Goal: Navigation & Orientation: Understand site structure

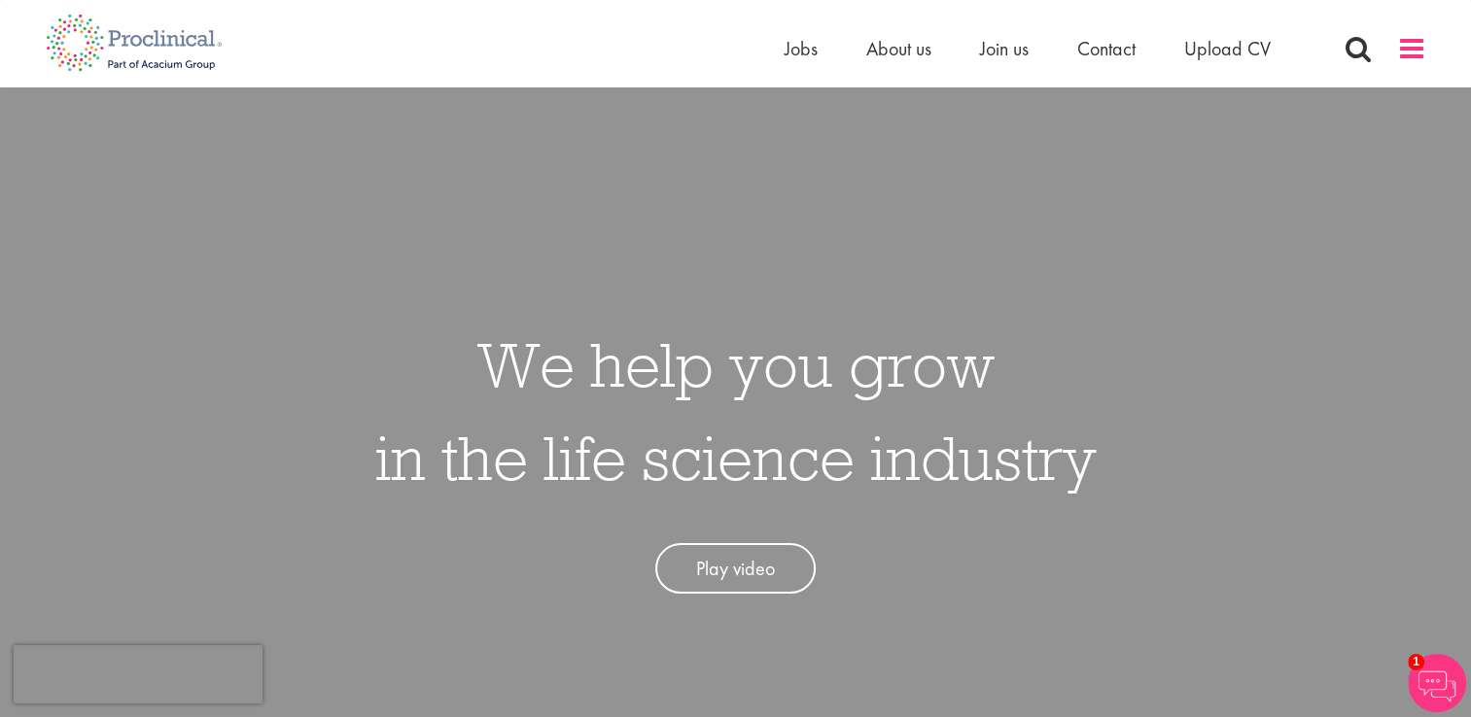
click at [1406, 49] on span at bounding box center [1411, 48] width 29 height 29
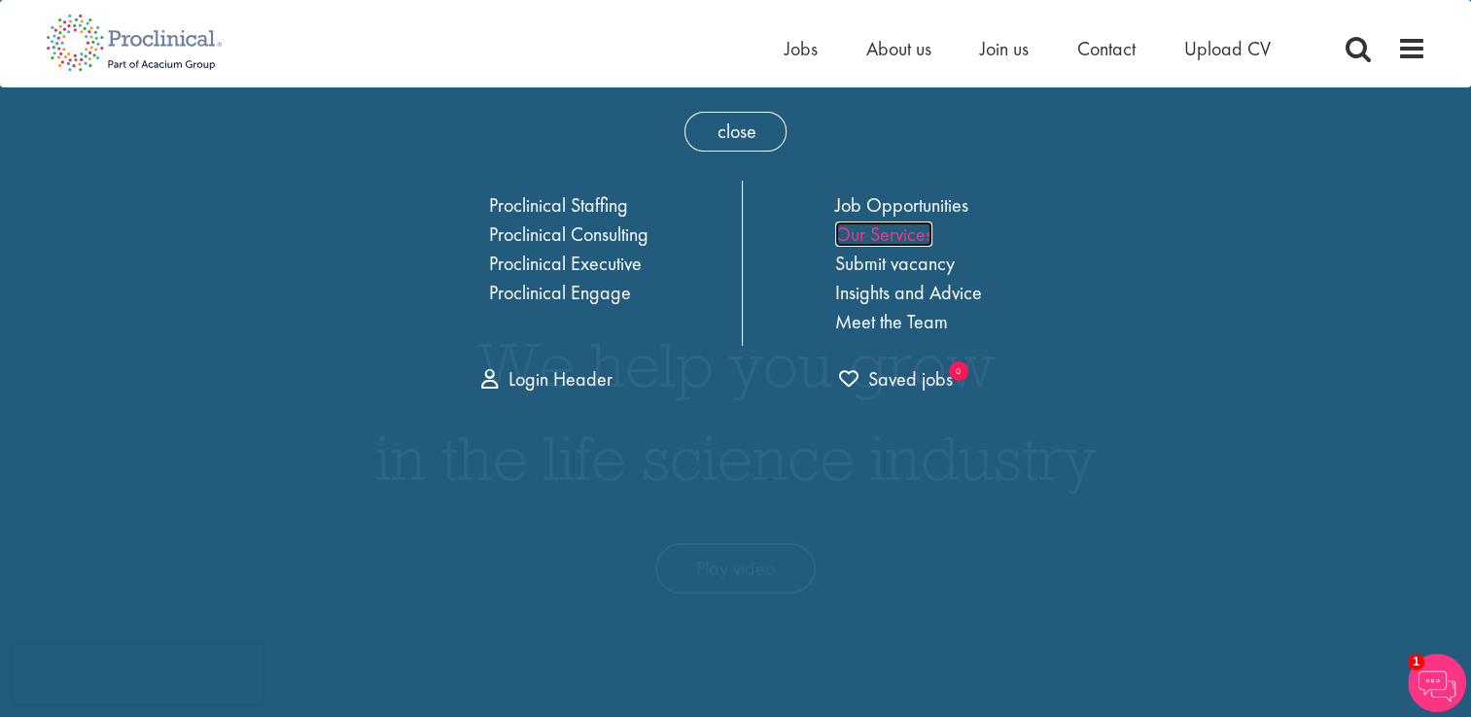
click at [896, 229] on link "Our Services" at bounding box center [883, 234] width 97 height 25
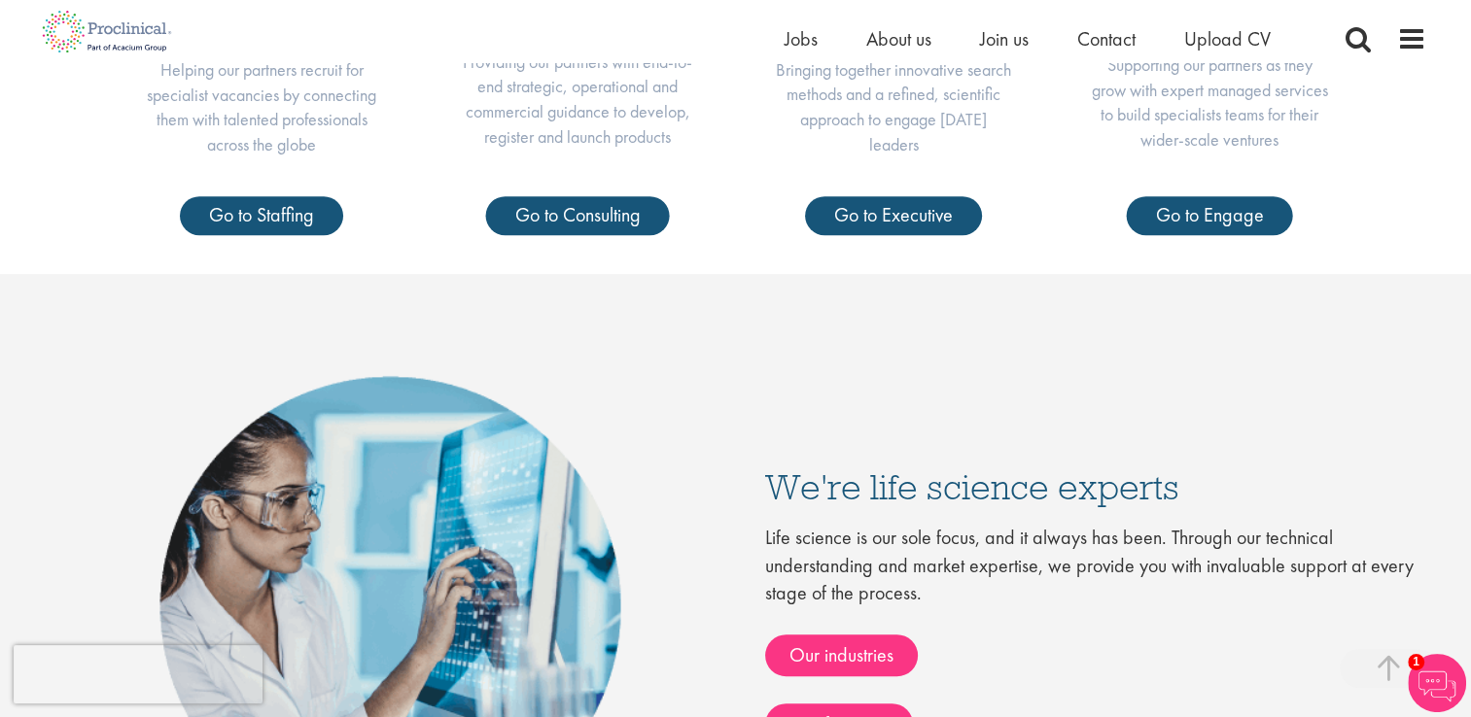
scroll to position [871, 0]
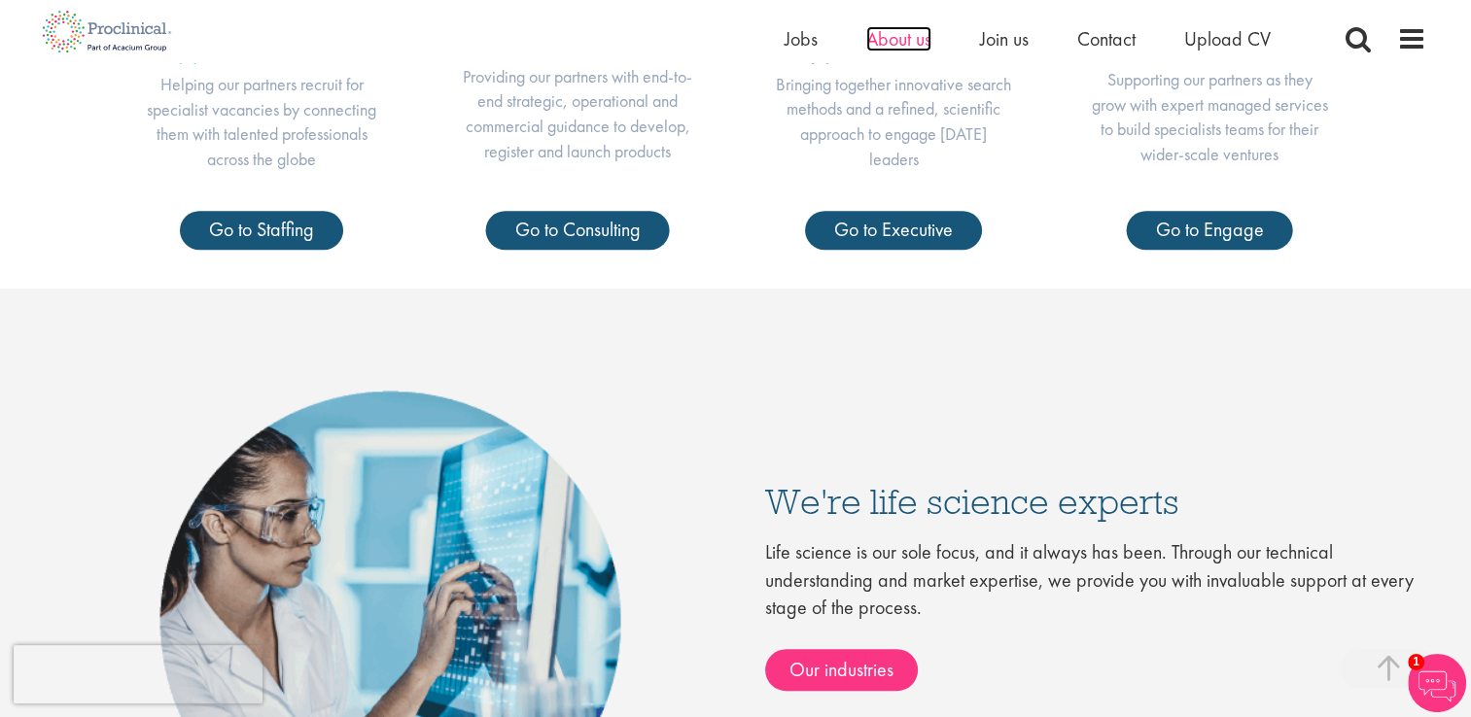
click at [901, 31] on span "About us" at bounding box center [898, 38] width 65 height 25
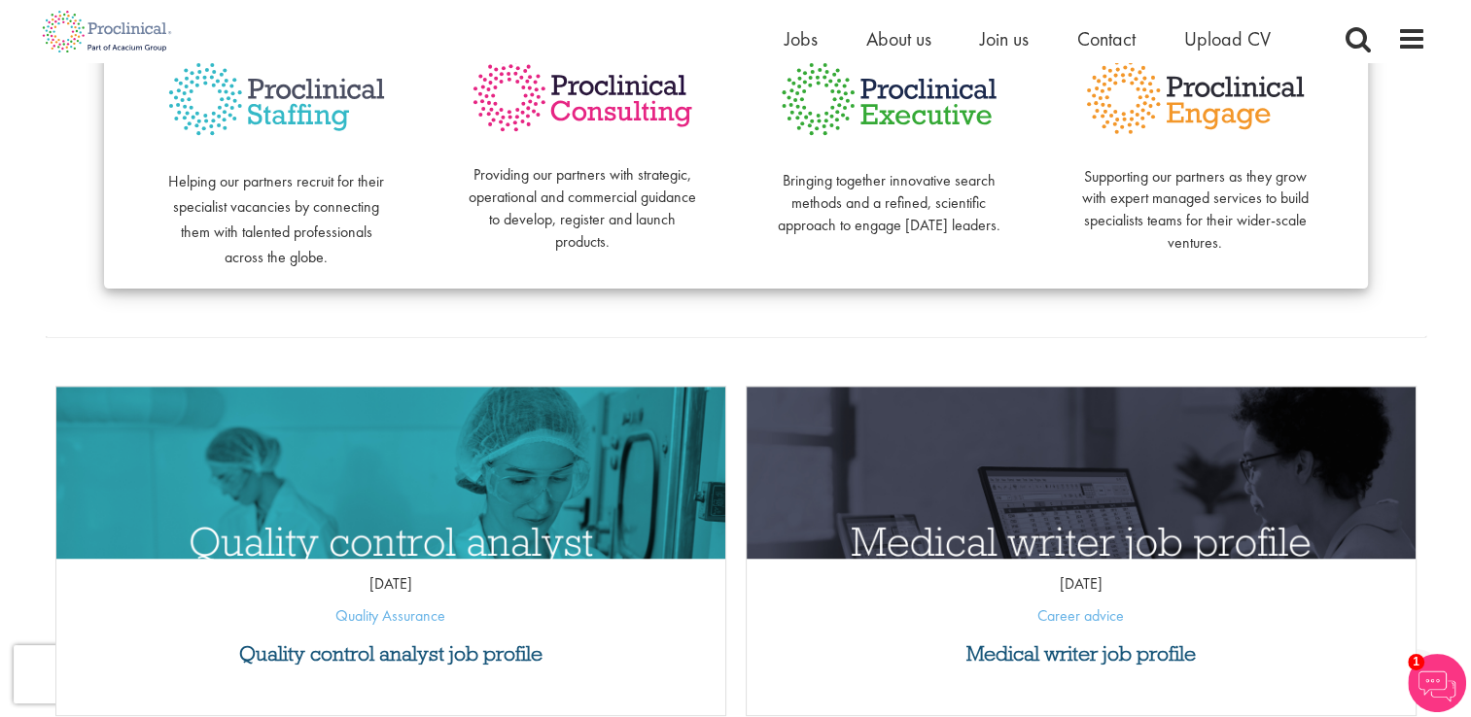
scroll to position [592, 0]
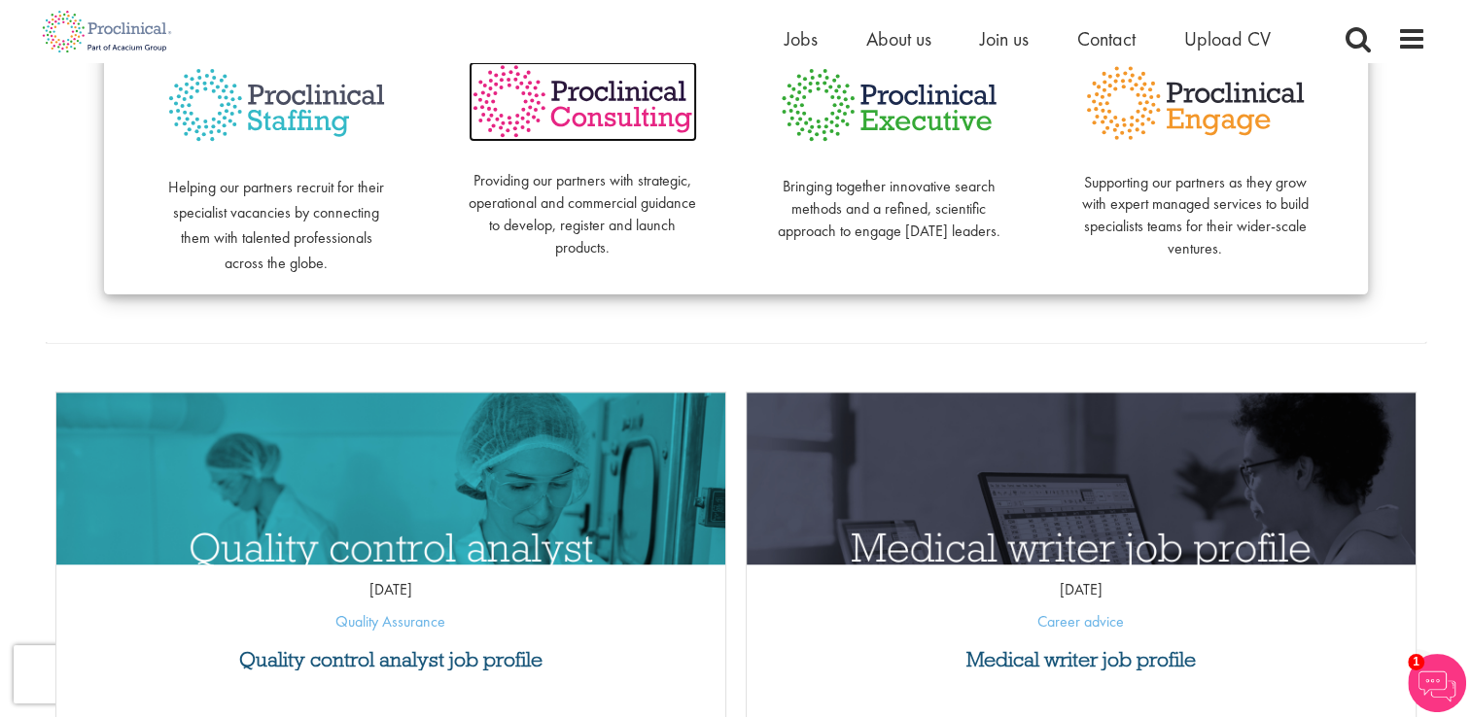
click at [653, 122] on img at bounding box center [582, 101] width 228 height 81
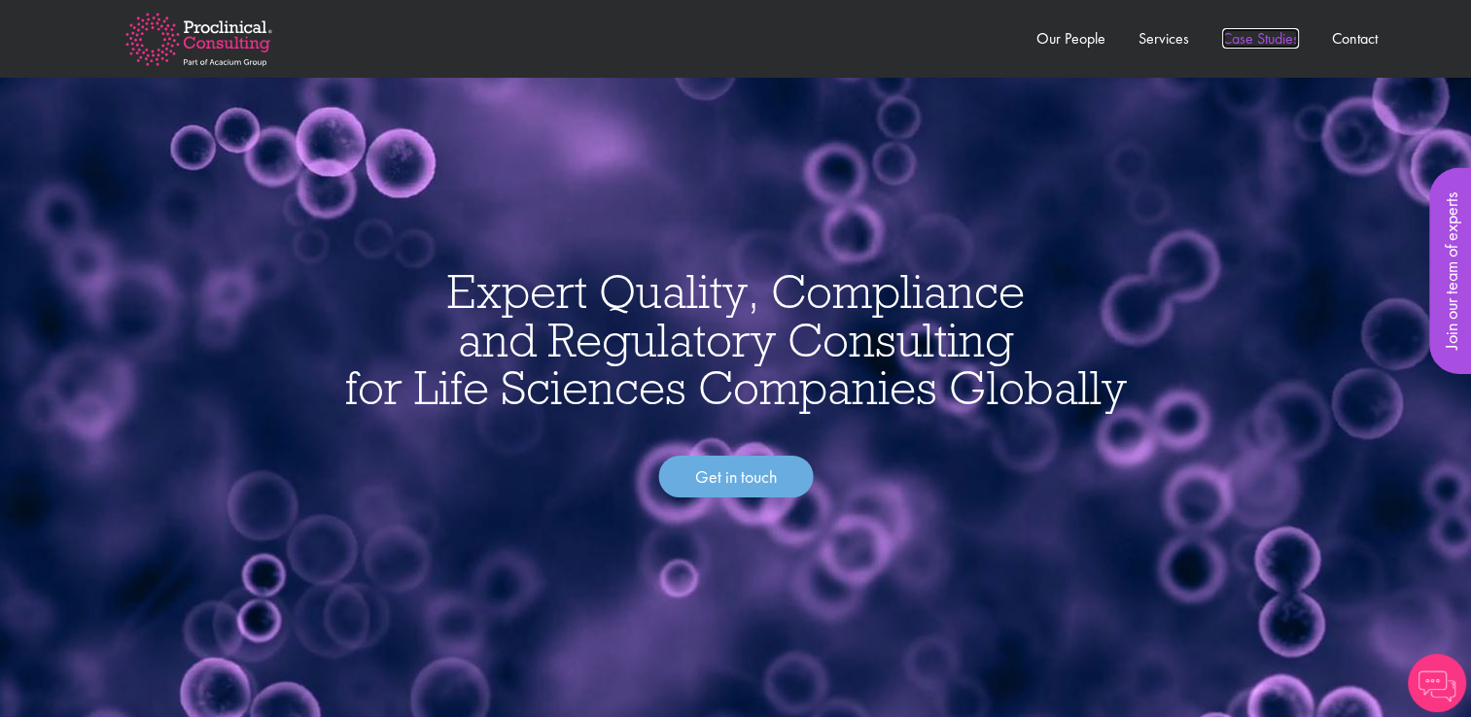
click at [1275, 33] on link "Case Studies" at bounding box center [1260, 38] width 77 height 20
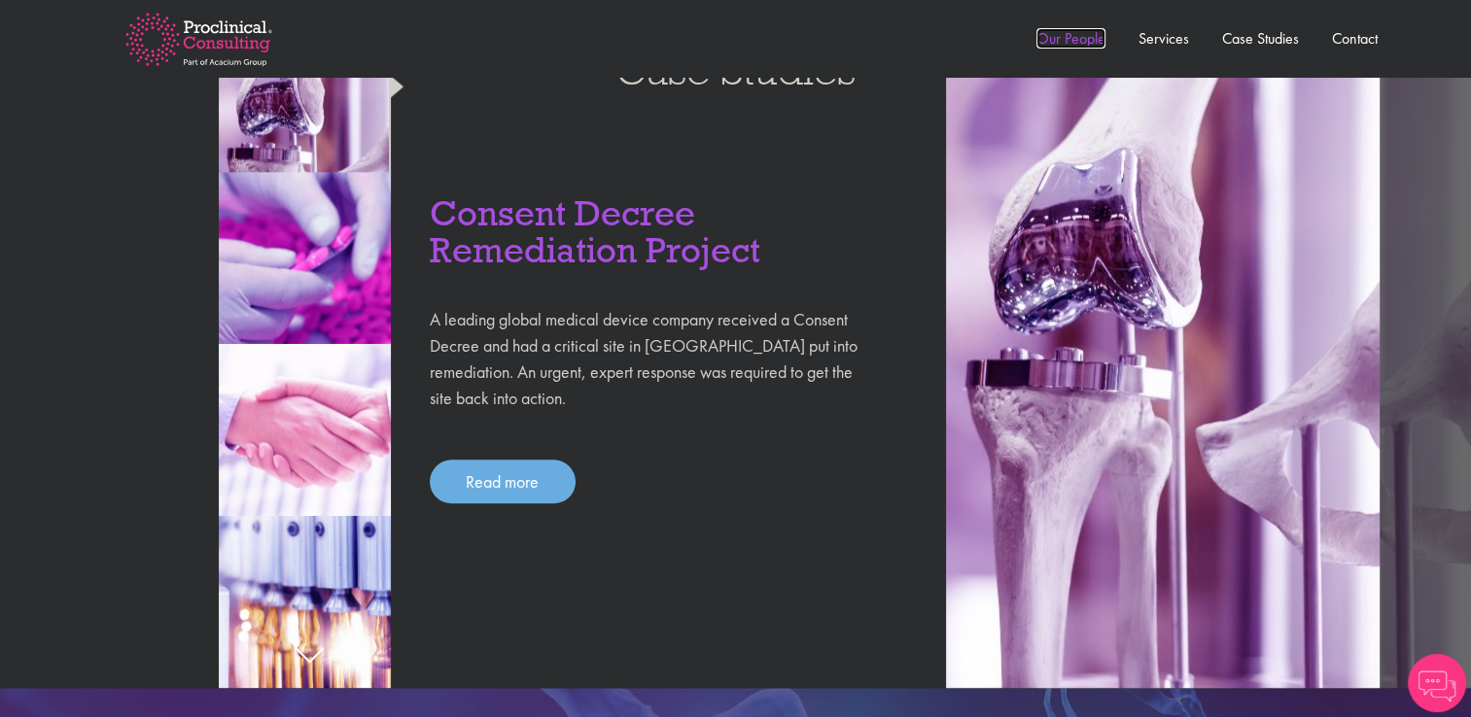
click at [1073, 35] on link "Our People" at bounding box center [1070, 38] width 69 height 20
click at [1050, 40] on link "Our People" at bounding box center [1070, 38] width 69 height 20
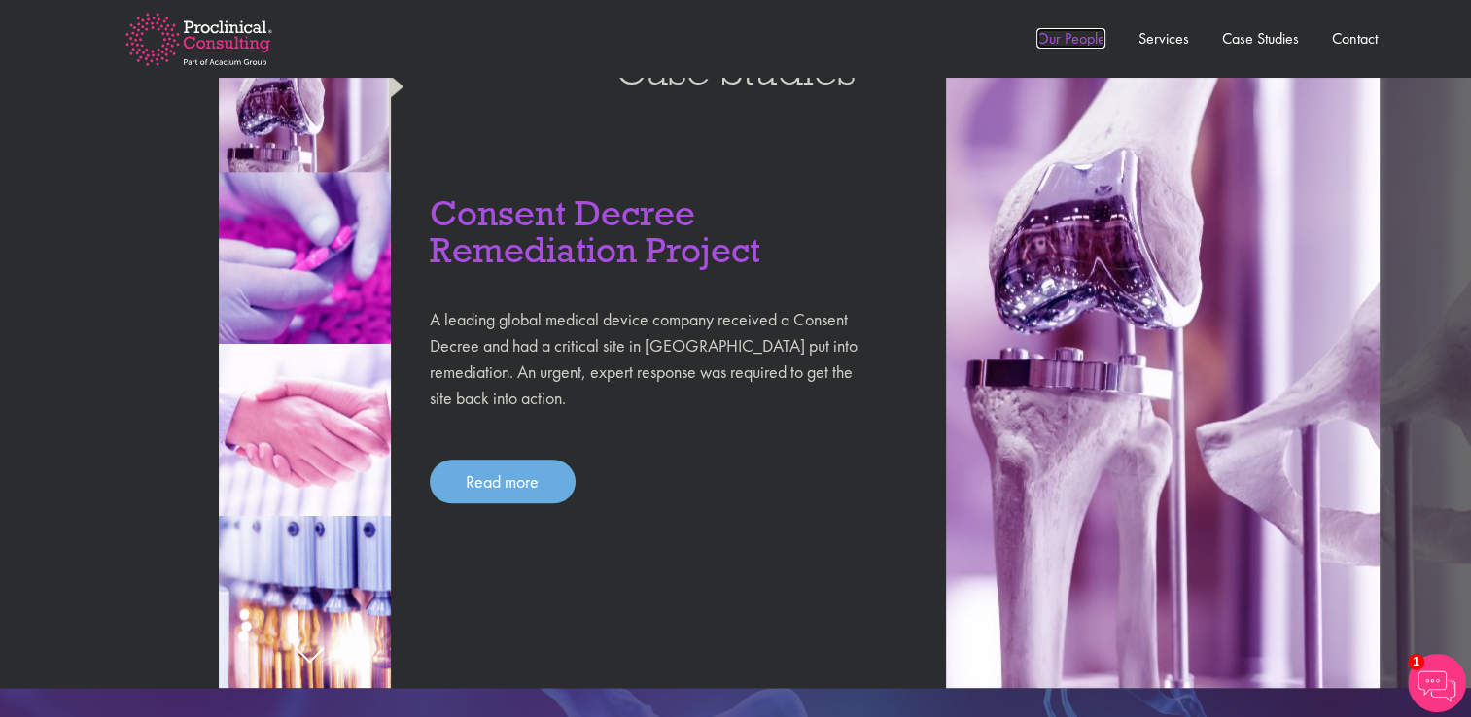
click at [1050, 40] on link "Our People" at bounding box center [1070, 38] width 69 height 20
click at [1061, 41] on link "Our People" at bounding box center [1070, 38] width 69 height 20
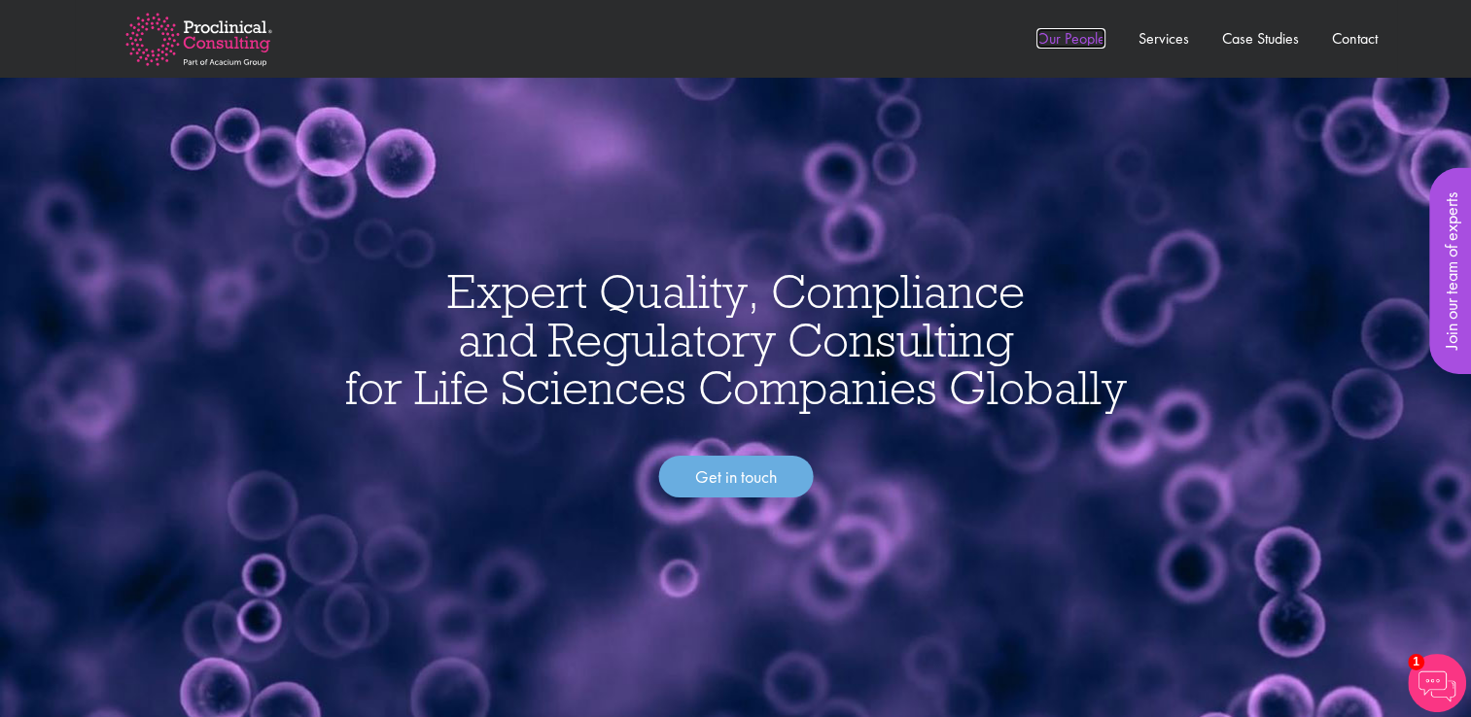
click at [1063, 40] on link "Our People" at bounding box center [1070, 38] width 69 height 20
